Goal: Task Accomplishment & Management: Manage account settings

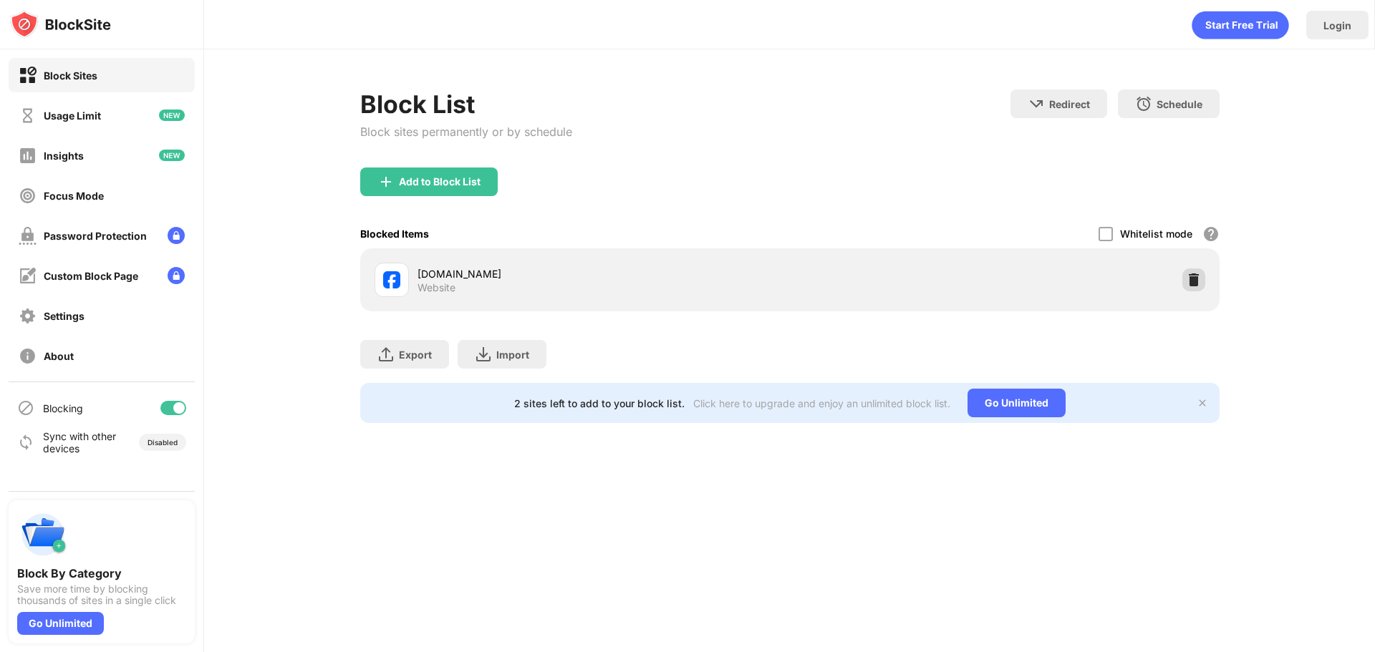
click at [1194, 278] on img at bounding box center [1193, 280] width 14 height 14
